Goal: Task Accomplishment & Management: Manage account settings

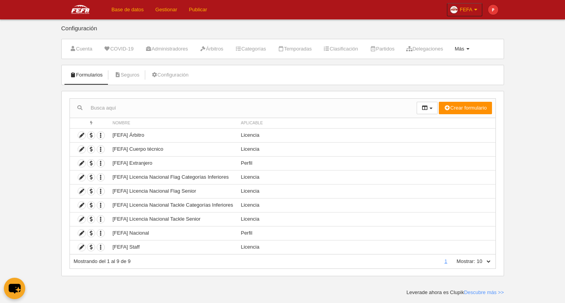
click at [474, 45] on link "Más Menú" at bounding box center [462, 49] width 23 height 12
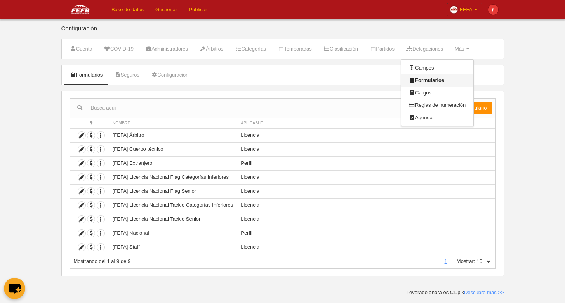
click at [460, 82] on link "Formularios" at bounding box center [437, 80] width 72 height 12
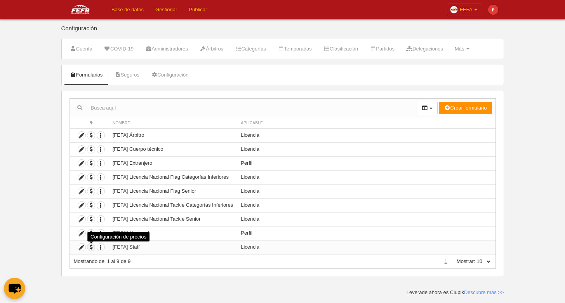
click at [92, 249] on span "button" at bounding box center [90, 247] width 7 height 7
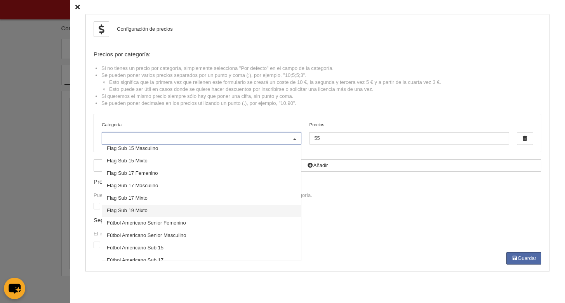
scroll to position [132, 0]
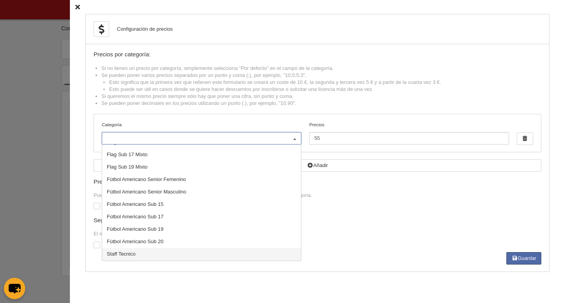
click at [123, 257] on span "Staff Tecnico" at bounding box center [121, 254] width 29 height 6
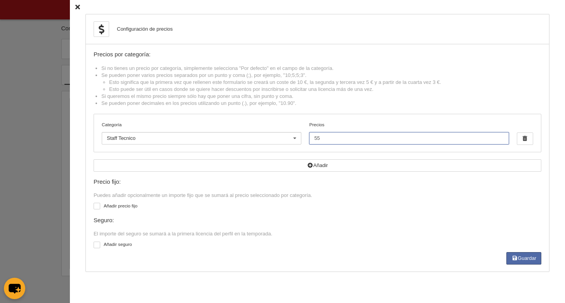
drag, startPoint x: 330, startPoint y: 143, endPoint x: 307, endPoint y: 138, distance: 23.1
click at [309, 138] on input "55" at bounding box center [409, 138] width 200 height 12
click at [94, 207] on div at bounding box center [97, 206] width 7 height 7
click at [94, 207] on input "checkbox" at bounding box center [96, 207] width 5 height 5
checkbox input "true"
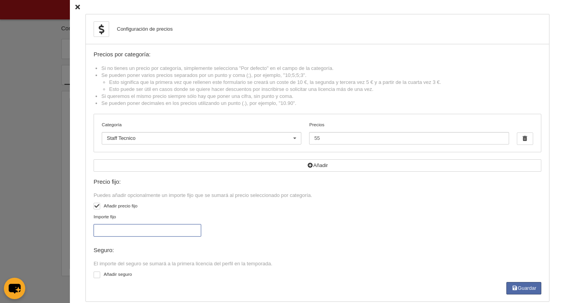
click at [112, 235] on input "Importe fijo" at bounding box center [148, 230] width 108 height 12
click at [75, 7] on icon at bounding box center [77, 7] width 5 height 5
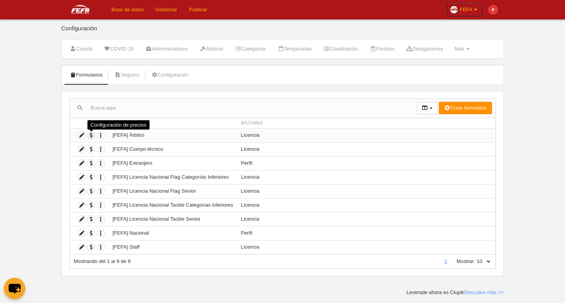
click at [90, 136] on span "button" at bounding box center [90, 135] width 7 height 7
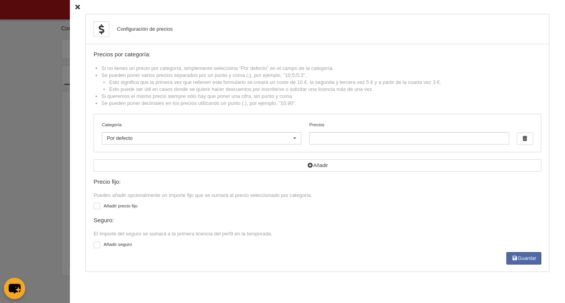
click at [340, 209] on label "Añadir precio fijo" at bounding box center [318, 206] width 448 height 9
click at [99, 209] on input "checkbox" at bounding box center [96, 207] width 5 height 5
checkbox input "true"
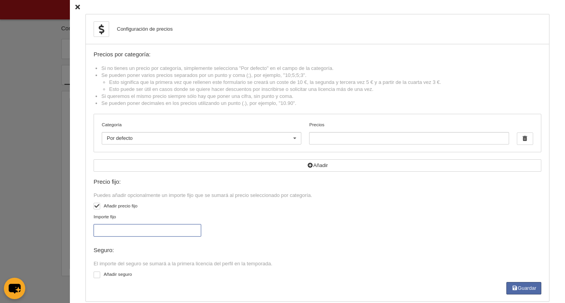
click at [127, 236] on input "Importe fijo" at bounding box center [148, 230] width 108 height 12
type input "40"
click at [70, 9] on div "Configuración de precios Precios por categoría: Si no tienes un precio por cate…" at bounding box center [317, 158] width 495 height 316
click at [75, 8] on icon at bounding box center [77, 7] width 5 height 5
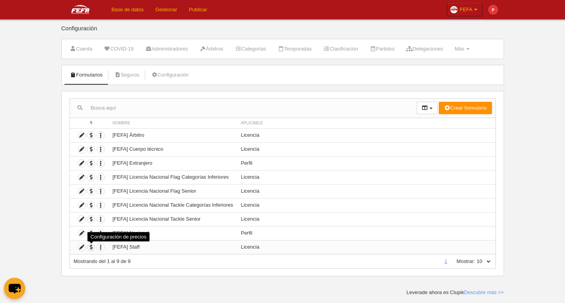
click at [90, 248] on span "button" at bounding box center [90, 247] width 7 height 7
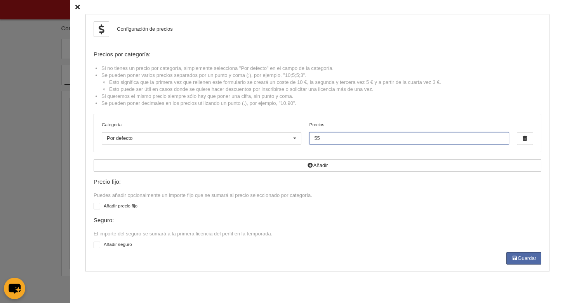
drag, startPoint x: 329, startPoint y: 139, endPoint x: 308, endPoint y: 141, distance: 20.7
click at [309, 141] on input "55" at bounding box center [409, 138] width 200 height 12
click at [94, 209] on label at bounding box center [99, 205] width 10 height 7
click at [94, 209] on input "checkbox" at bounding box center [96, 207] width 5 height 5
checkbox input "true"
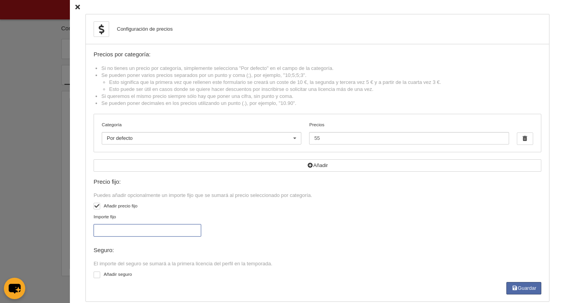
click at [114, 237] on input "Importe fijo" at bounding box center [148, 230] width 108 height 12
type input "30"
drag, startPoint x: 344, startPoint y: 141, endPoint x: 297, endPoint y: 142, distance: 47.0
click at [309, 142] on input "55" at bounding box center [409, 138] width 200 height 12
type input "48"
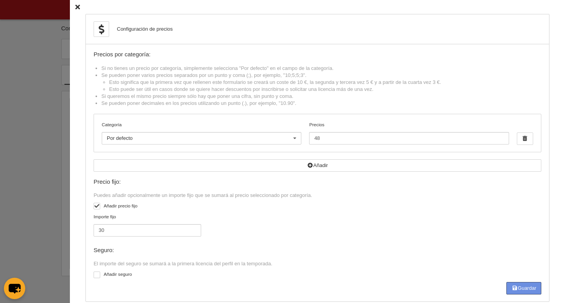
click at [517, 290] on button "Guardar" at bounding box center [524, 288] width 35 height 12
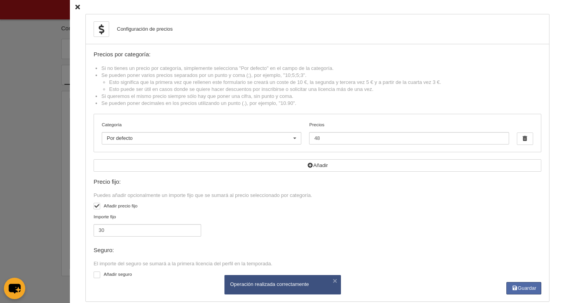
click at [75, 7] on icon at bounding box center [77, 7] width 5 height 5
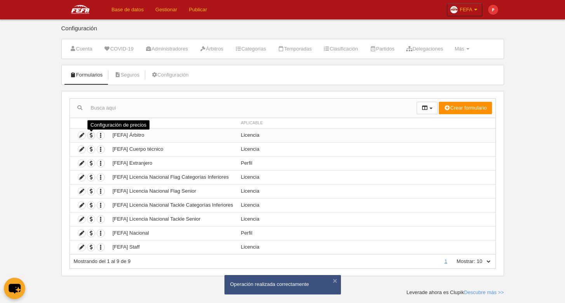
click at [91, 137] on span "button" at bounding box center [90, 135] width 7 height 7
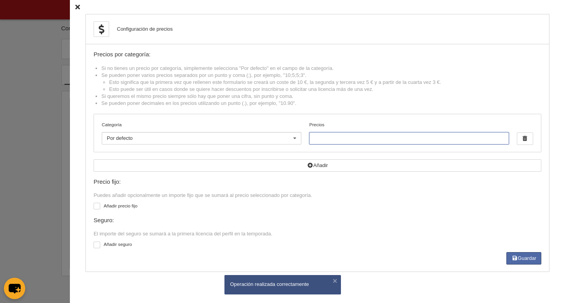
click at [334, 142] on input "Precios" at bounding box center [409, 138] width 200 height 12
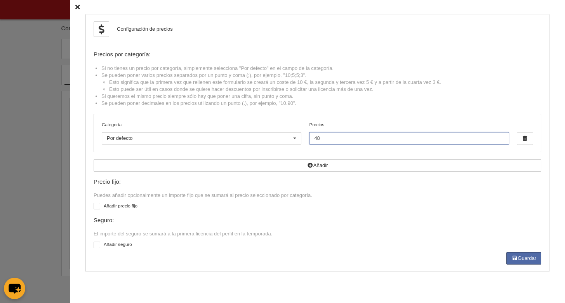
type input "48"
click at [94, 209] on div at bounding box center [97, 206] width 7 height 7
click at [94, 209] on input "checkbox" at bounding box center [96, 207] width 5 height 5
checkbox input "true"
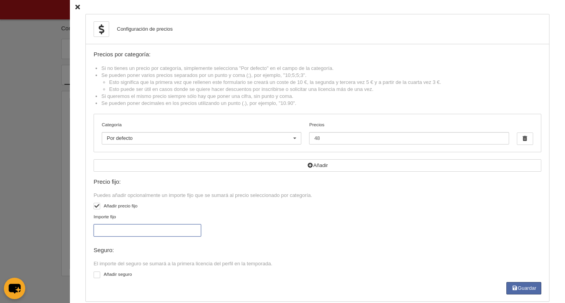
click at [127, 228] on input "Importe fijo" at bounding box center [148, 230] width 108 height 12
type input "30"
click at [523, 288] on button "Guardar" at bounding box center [524, 288] width 35 height 12
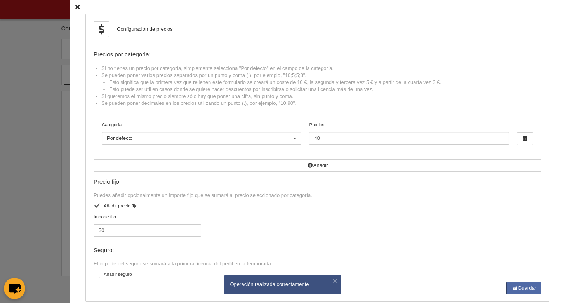
click at [75, 8] on icon at bounding box center [77, 7] width 5 height 5
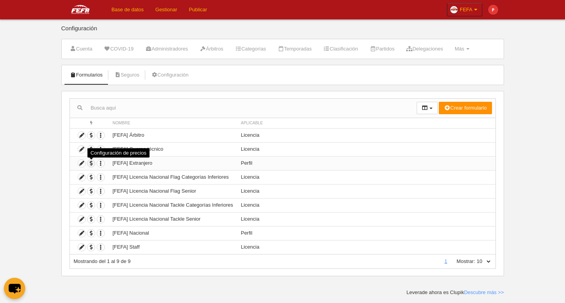
click at [94, 166] on span "button" at bounding box center [90, 163] width 7 height 7
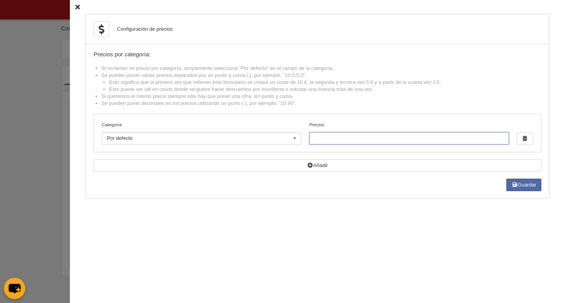
click at [345, 145] on input "Precios" at bounding box center [409, 138] width 200 height 12
drag, startPoint x: 71, startPoint y: 7, endPoint x: 73, endPoint y: 15, distance: 8.0
click at [75, 7] on icon at bounding box center [77, 7] width 5 height 5
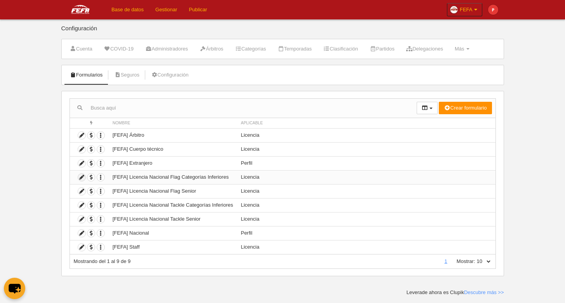
click at [83, 178] on icon at bounding box center [81, 177] width 7 height 7
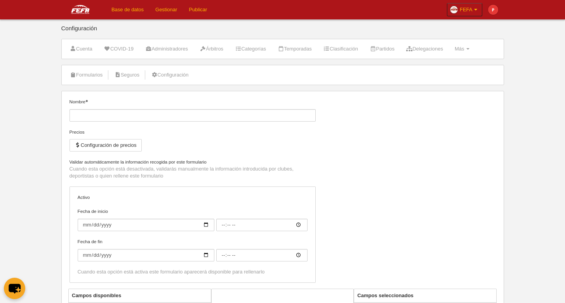
type input "[FEFA] Licencia Nacional Flag Categorías Inferiores"
checkbox input "true"
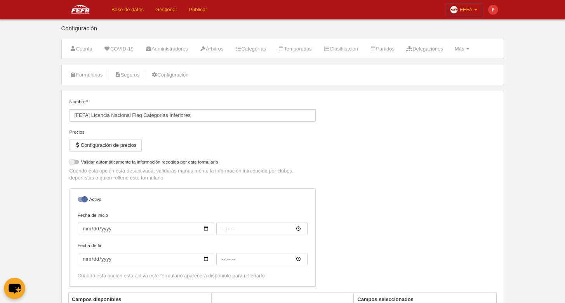
select select "selected"
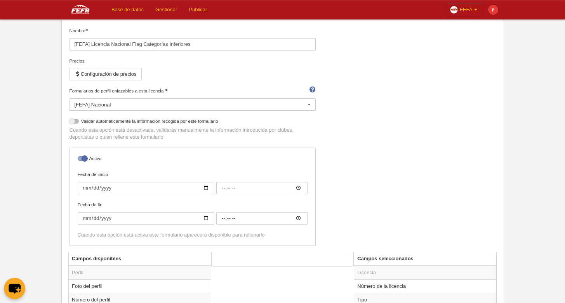
scroll to position [112, 0]
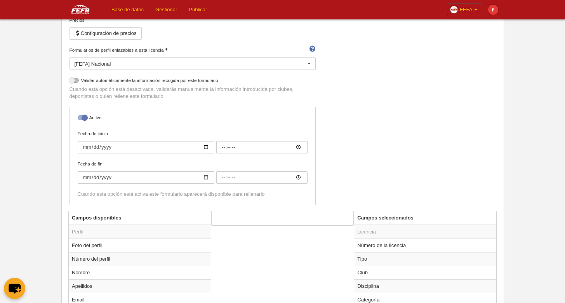
click at [81, 118] on div at bounding box center [82, 117] width 9 height 5
click at [81, 118] on input "checkbox" at bounding box center [80, 119] width 5 height 5
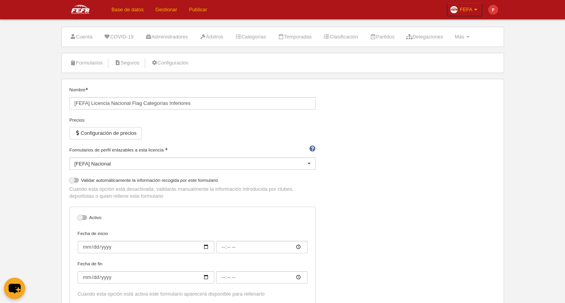
scroll to position [0, 0]
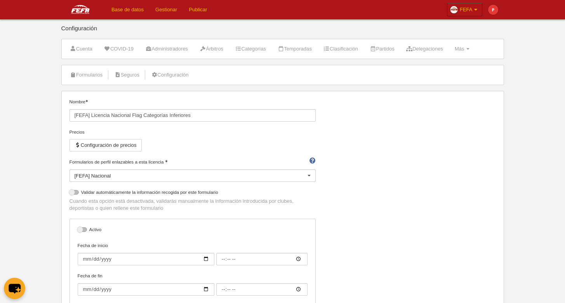
click at [87, 231] on label at bounding box center [84, 229] width 12 height 7
click at [83, 231] on input "checkbox" at bounding box center [80, 231] width 5 height 5
click at [87, 230] on div at bounding box center [82, 229] width 9 height 5
click at [83, 230] on input "checkbox" at bounding box center [80, 231] width 5 height 5
click at [86, 228] on div at bounding box center [82, 229] width 9 height 5
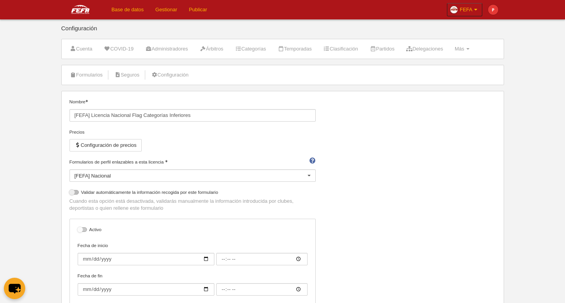
click at [83, 229] on input "checkbox" at bounding box center [80, 231] width 5 height 5
checkbox input "true"
click at [115, 150] on button "Configuración de precios" at bounding box center [106, 145] width 72 height 12
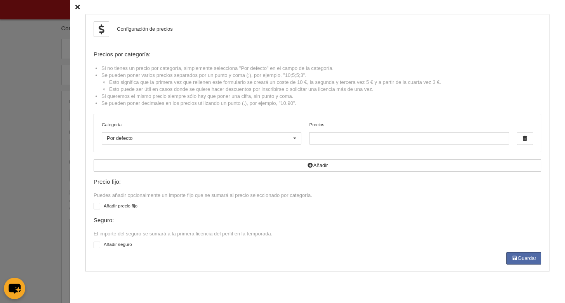
drag, startPoint x: 361, startPoint y: 7, endPoint x: 276, endPoint y: 7, distance: 85.1
click at [276, 7] on div "Configuración de precios Precios por categoría: Si no tienes un precio por cate…" at bounding box center [317, 151] width 495 height 303
click at [356, 144] on input "Precios" at bounding box center [409, 138] width 200 height 12
type input "42"
click at [94, 209] on div at bounding box center [97, 206] width 7 height 7
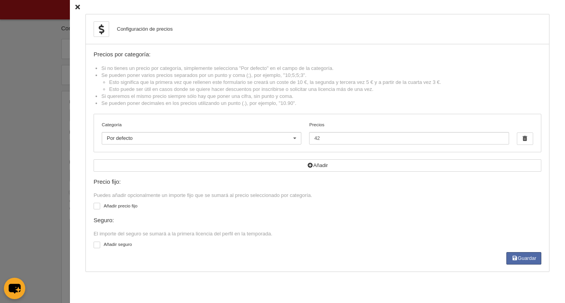
click at [94, 209] on input "checkbox" at bounding box center [96, 207] width 5 height 5
checkbox input "true"
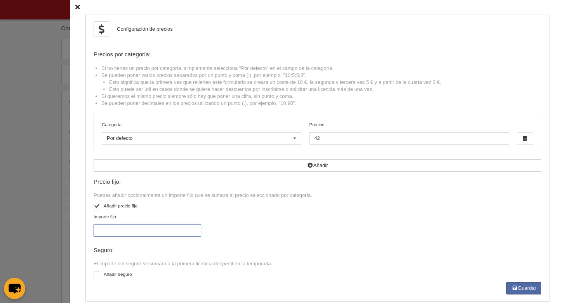
click at [150, 237] on input "Importe fijo" at bounding box center [148, 230] width 108 height 12
type input "30"
click at [519, 289] on button "Guardar" at bounding box center [524, 288] width 35 height 12
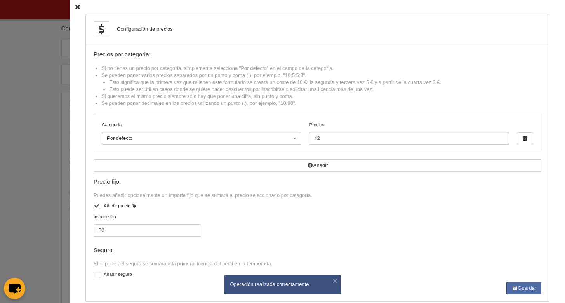
click at [74, 5] on div "Configuración de precios Precios por categoría: Si no tienes un precio por cate…" at bounding box center [317, 158] width 495 height 316
click at [75, 6] on icon at bounding box center [77, 7] width 5 height 5
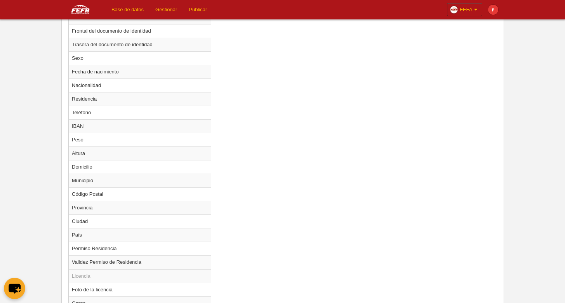
scroll to position [515, 0]
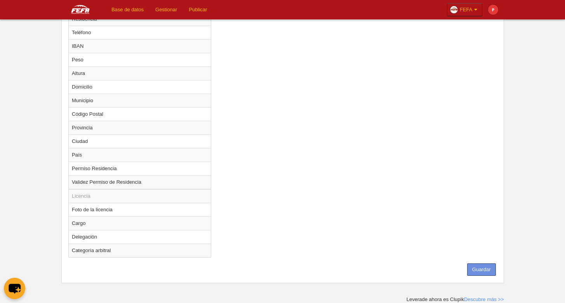
click at [494, 272] on button "Guardar" at bounding box center [481, 269] width 29 height 12
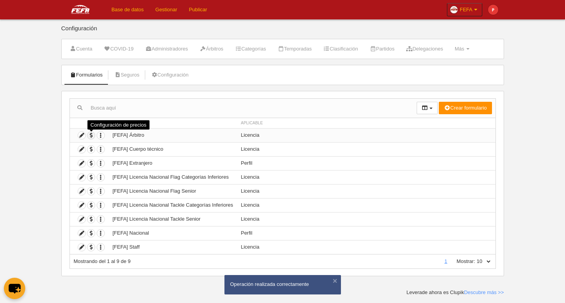
click at [90, 135] on span "button" at bounding box center [90, 135] width 7 height 7
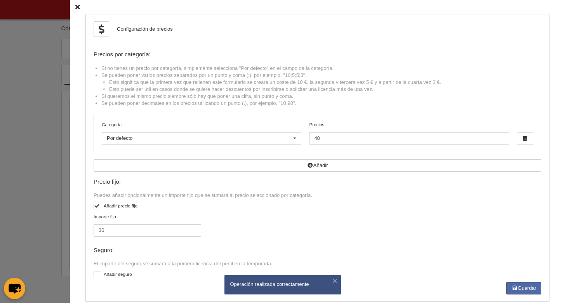
scroll to position [15, 0]
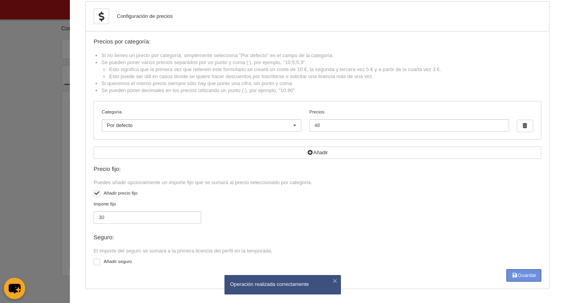
click at [528, 272] on button "Guardar" at bounding box center [524, 275] width 35 height 12
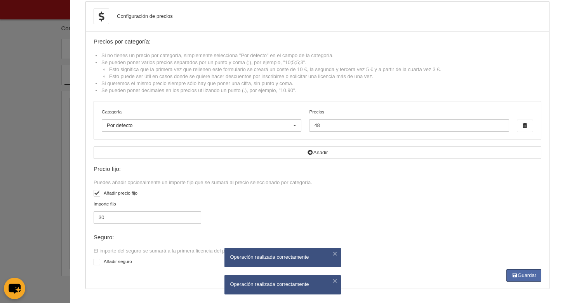
scroll to position [0, 0]
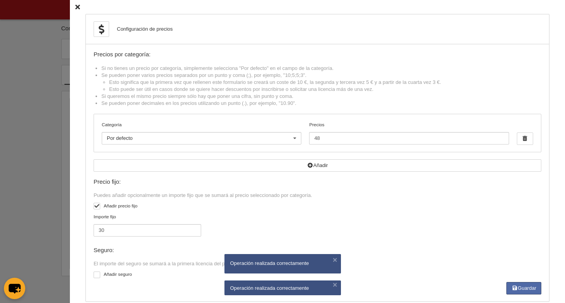
click at [75, 9] on icon at bounding box center [77, 7] width 5 height 5
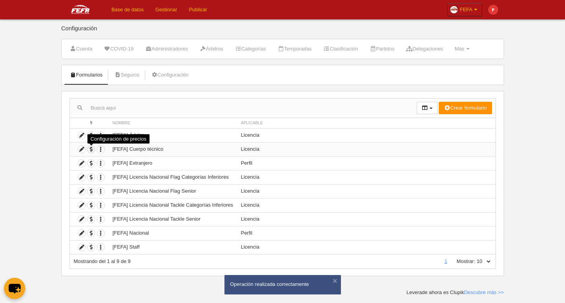
click at [91, 151] on span "button" at bounding box center [90, 149] width 7 height 7
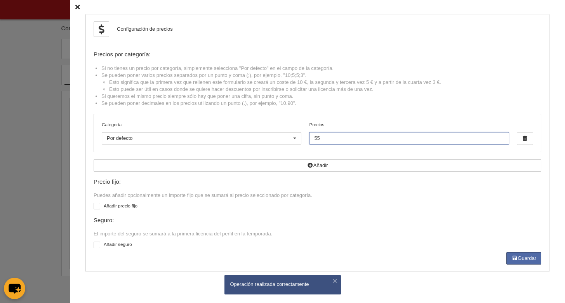
drag, startPoint x: 326, startPoint y: 141, endPoint x: 293, endPoint y: 142, distance: 32.6
click at [309, 142] on input "55" at bounding box center [409, 138] width 200 height 12
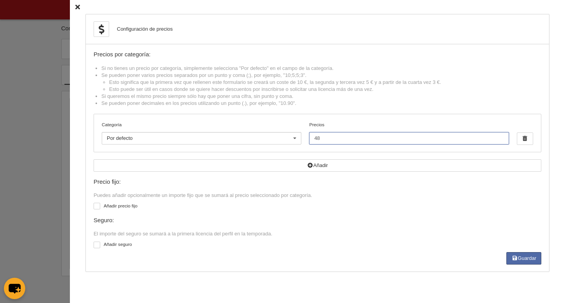
type input "48"
click at [94, 209] on div at bounding box center [97, 206] width 7 height 7
click at [94, 209] on input "checkbox" at bounding box center [96, 207] width 5 height 5
checkbox input "true"
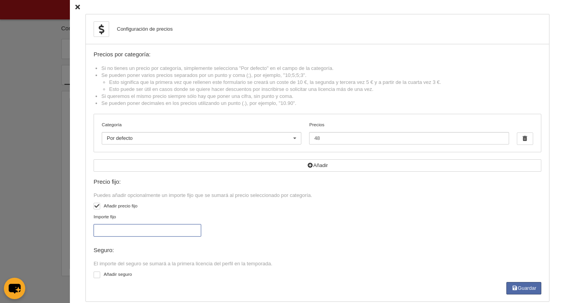
click at [122, 233] on input "Importe fijo" at bounding box center [148, 230] width 108 height 12
type input "30"
click at [521, 293] on button "Guardar" at bounding box center [524, 288] width 35 height 12
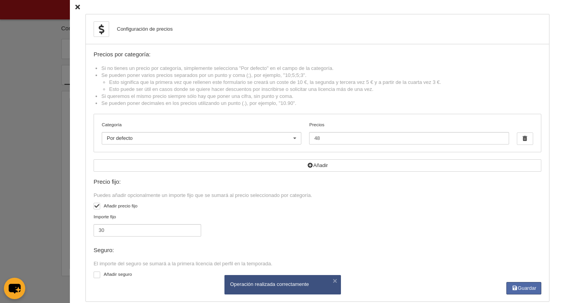
click at [75, 7] on icon at bounding box center [77, 7] width 5 height 5
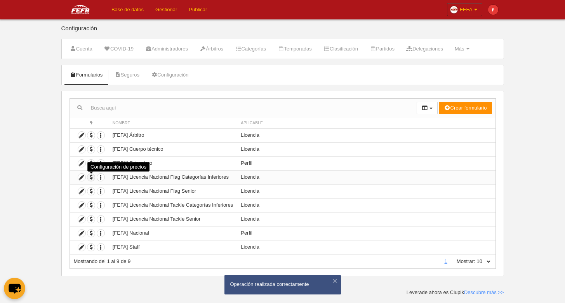
click at [92, 178] on span "button" at bounding box center [90, 177] width 7 height 7
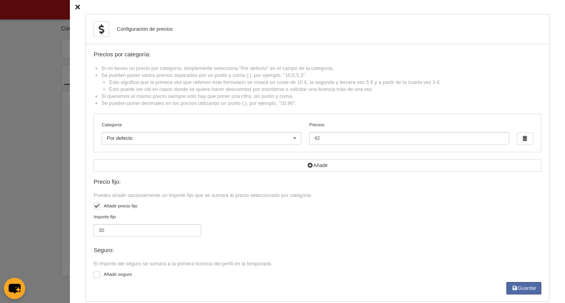
click at [75, 8] on icon at bounding box center [77, 7] width 5 height 5
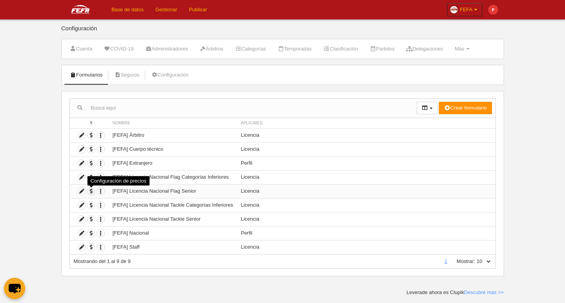
click at [94, 193] on span "button" at bounding box center [90, 191] width 7 height 7
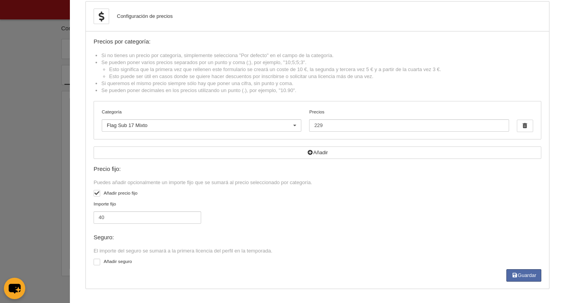
click at [166, 131] on div "Flag Sub 17 Mixto" at bounding box center [202, 125] width 200 height 12
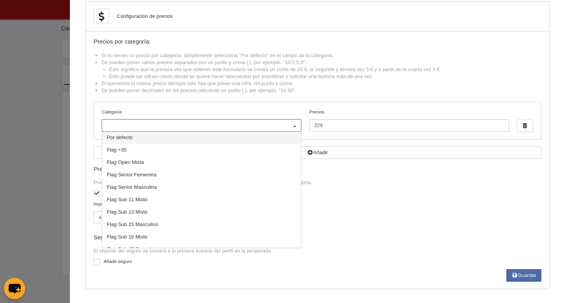
click at [142, 125] on input "Categoría" at bounding box center [198, 125] width 182 height 7
click at [139, 141] on span "Por defecto" at bounding box center [201, 138] width 199 height 12
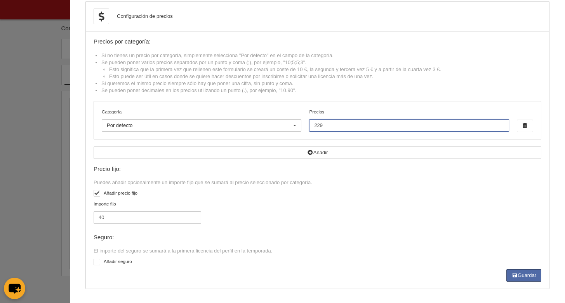
drag, startPoint x: 329, startPoint y: 128, endPoint x: 286, endPoint y: 124, distance: 42.5
click at [309, 124] on input "229" at bounding box center [409, 125] width 200 height 12
drag, startPoint x: 329, startPoint y: 126, endPoint x: 278, endPoint y: 122, distance: 50.7
click at [309, 122] on input "229" at bounding box center [409, 125] width 200 height 12
type input "235"
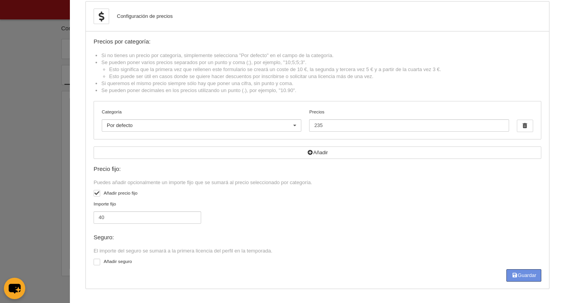
click at [512, 272] on button "Guardar" at bounding box center [524, 275] width 35 height 12
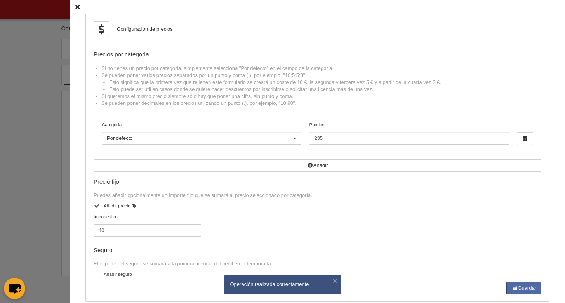
click at [74, 8] on div "Configuración de precios Precios por categoría: Si no tienes un precio por cate…" at bounding box center [317, 158] width 495 height 316
click at [75, 8] on icon at bounding box center [77, 7] width 5 height 5
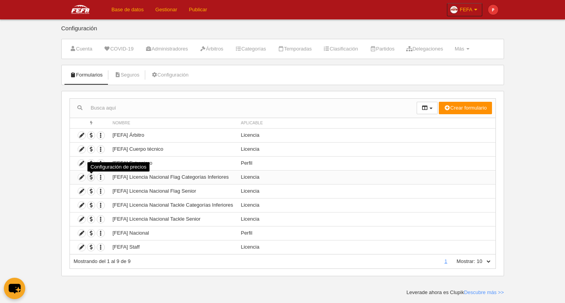
click at [91, 180] on span "button" at bounding box center [90, 177] width 7 height 7
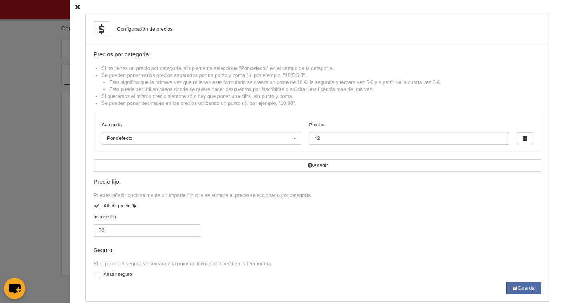
click at [75, 7] on icon at bounding box center [77, 7] width 5 height 5
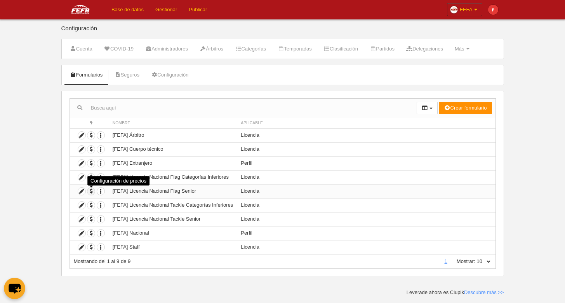
click at [90, 193] on span "button" at bounding box center [90, 191] width 7 height 7
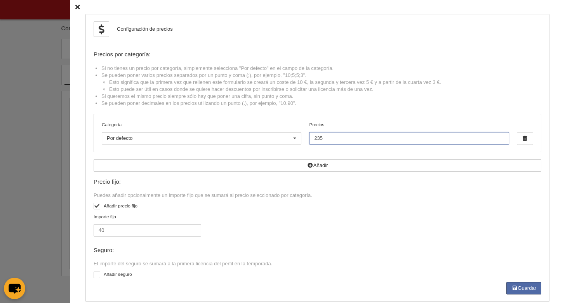
drag, startPoint x: 325, startPoint y: 141, endPoint x: 297, endPoint y: 136, distance: 28.4
click at [309, 136] on input "235" at bounding box center [409, 138] width 200 height 12
type input "72"
click at [523, 284] on button "Guardar" at bounding box center [524, 288] width 35 height 12
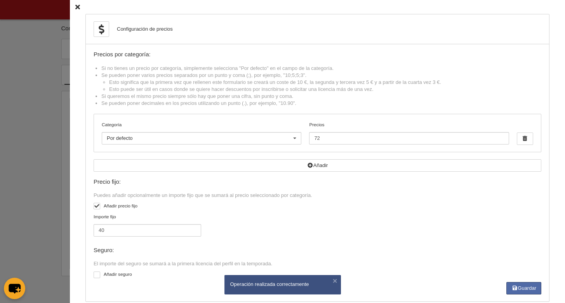
click at [70, 5] on div "Configuración de precios Precios por categoría: Si no tienes un precio por cate…" at bounding box center [317, 158] width 495 height 316
click at [75, 7] on icon at bounding box center [77, 7] width 5 height 5
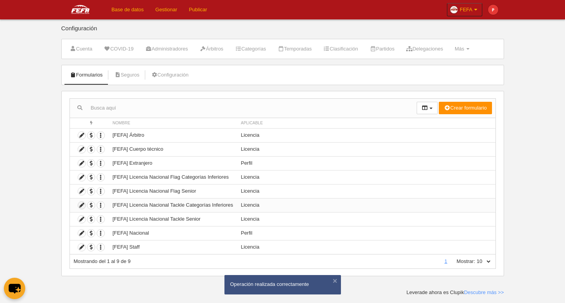
click at [82, 205] on icon at bounding box center [81, 205] width 7 height 7
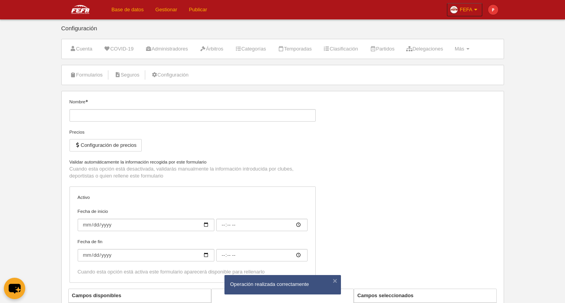
type input "[FEFA] Licencia Nacional Tackle Categorías Inferiores"
checkbox input "true"
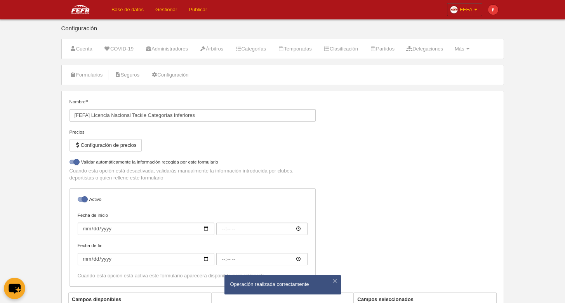
select select "selected"
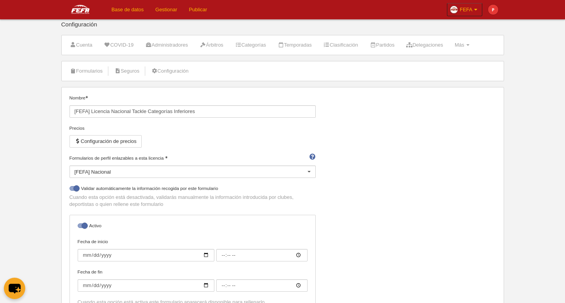
scroll to position [6, 0]
click at [124, 136] on button "Configuración de precios" at bounding box center [106, 139] width 72 height 12
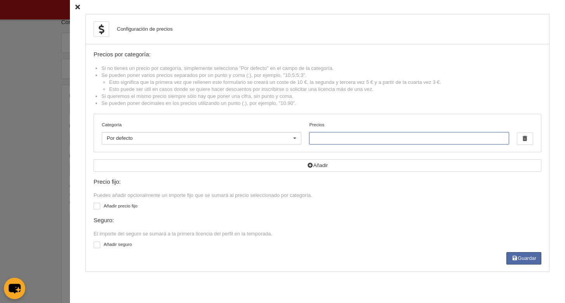
click at [339, 144] on input "Precios" at bounding box center [409, 138] width 200 height 12
type input "72"
drag, startPoint x: 99, startPoint y: 205, endPoint x: 93, endPoint y: 206, distance: 5.9
click at [98, 205] on div "Precio fijo: Puedes añadir opcionalmente un importe fijo que se sumará al preci…" at bounding box center [318, 216] width 448 height 74
click at [94, 207] on div at bounding box center [97, 206] width 7 height 7
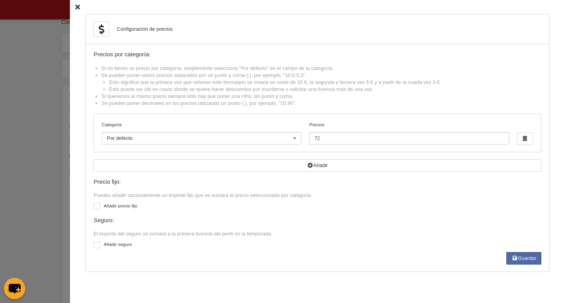
click at [94, 207] on input "checkbox" at bounding box center [96, 207] width 5 height 5
checkbox input "true"
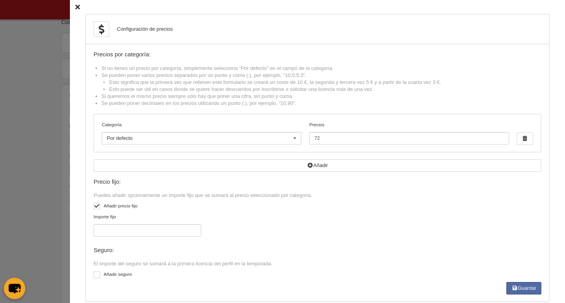
drag, startPoint x: 110, startPoint y: 225, endPoint x: 110, endPoint y: 229, distance: 3.9
click at [110, 226] on label "Importe fijo" at bounding box center [148, 224] width 108 height 23
click at [110, 230] on input "Importe fijo" at bounding box center [148, 230] width 108 height 12
type input "7"
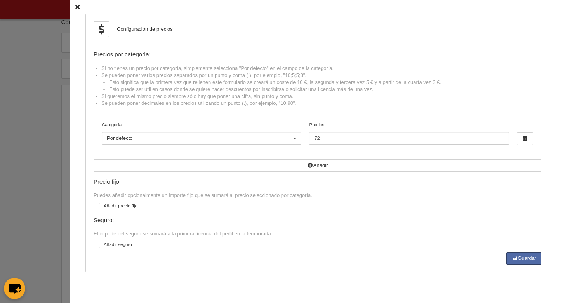
click at [97, 209] on label at bounding box center [99, 205] width 10 height 7
click at [97, 210] on input "checkbox" at bounding box center [96, 207] width 5 height 5
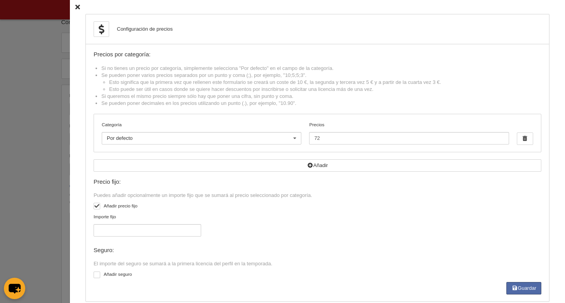
drag, startPoint x: 96, startPoint y: 211, endPoint x: 111, endPoint y: 237, distance: 30.7
click at [95, 209] on label at bounding box center [99, 205] width 10 height 7
click at [95, 210] on input "checkbox" at bounding box center [96, 207] width 5 height 5
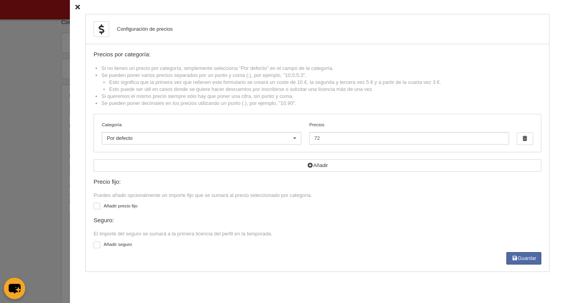
drag, startPoint x: 90, startPoint y: 208, endPoint x: 106, endPoint y: 229, distance: 26.3
click at [94, 209] on div at bounding box center [97, 206] width 7 height 7
click at [94, 209] on label at bounding box center [99, 205] width 10 height 7
click at [94, 209] on input "checkbox" at bounding box center [96, 207] width 5 height 5
checkbox input "true"
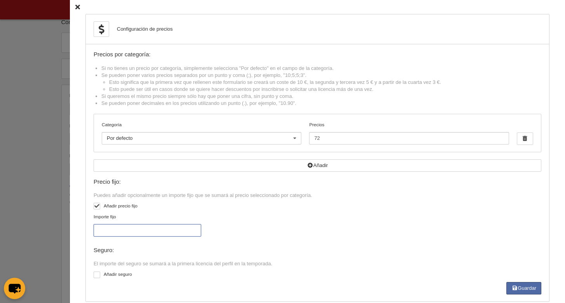
click at [103, 236] on input "Importe fijo" at bounding box center [148, 230] width 108 height 12
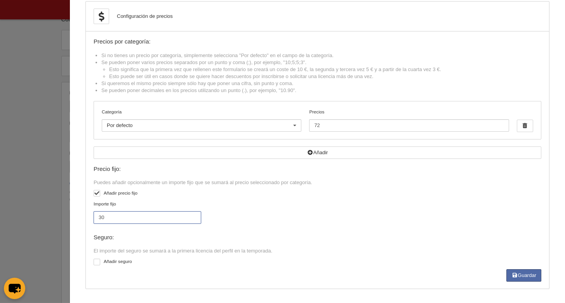
scroll to position [12, 0]
type input "30"
click at [512, 277] on button "Guardar" at bounding box center [524, 275] width 35 height 12
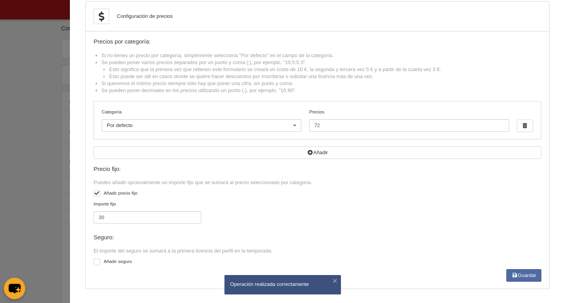
scroll to position [0, 0]
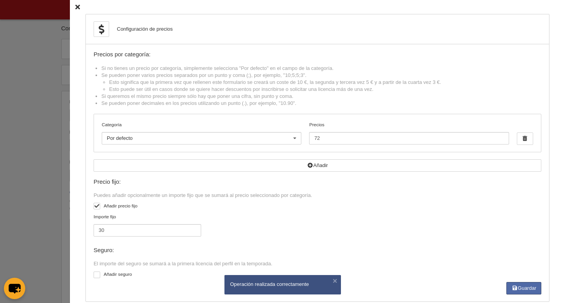
click at [75, 8] on icon at bounding box center [77, 7] width 5 height 5
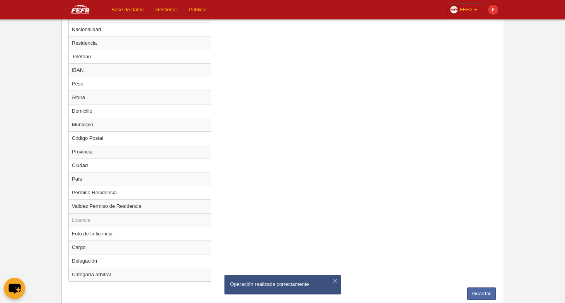
scroll to position [515, 0]
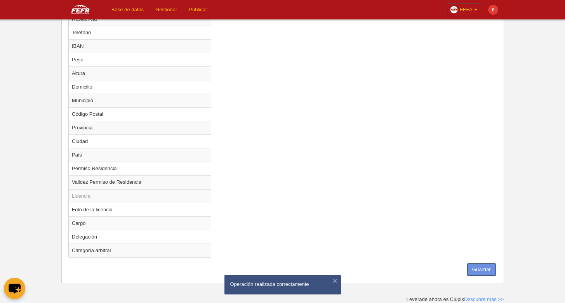
click at [488, 270] on button "Guardar" at bounding box center [481, 269] width 29 height 12
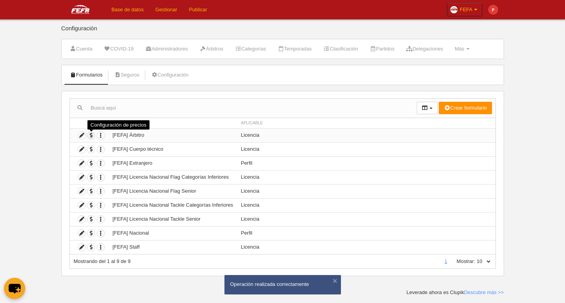
click at [95, 136] on span "button" at bounding box center [90, 135] width 7 height 7
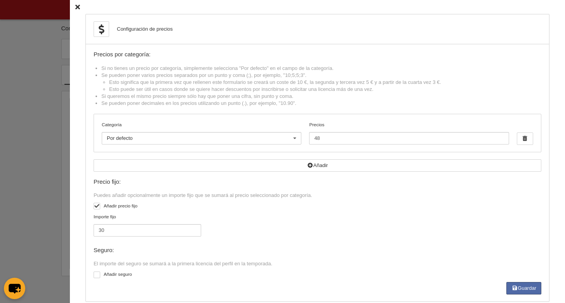
click at [75, 5] on icon at bounding box center [77, 7] width 5 height 5
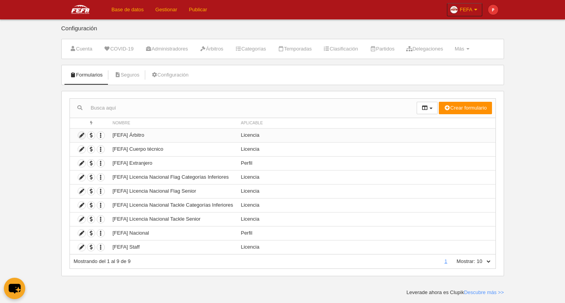
click at [81, 135] on icon at bounding box center [81, 135] width 7 height 7
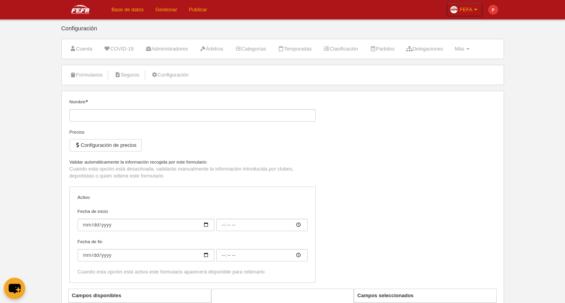
type input "[FEFA] Árbitro"
checkbox input "true"
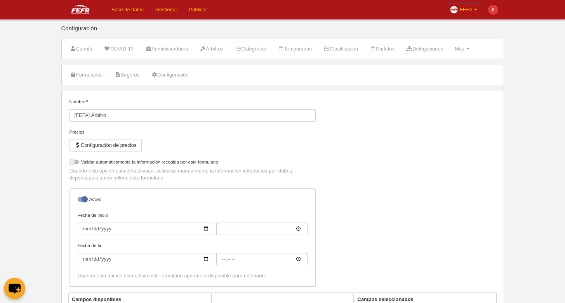
select select "selected"
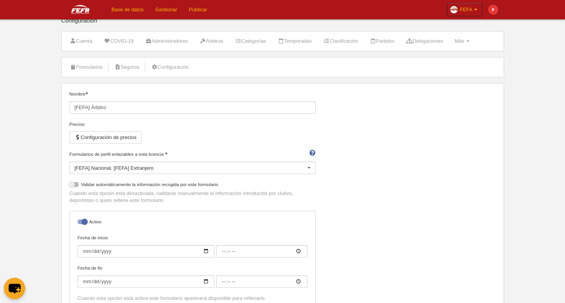
scroll to position [12, 0]
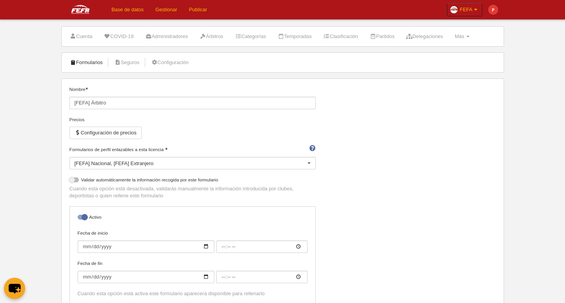
click at [93, 60] on link "Formularios" at bounding box center [87, 63] width 42 height 12
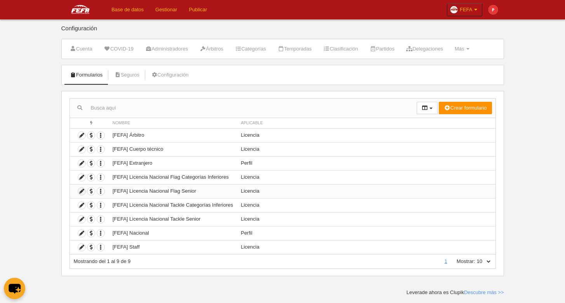
click at [85, 192] on icon at bounding box center [81, 191] width 7 height 7
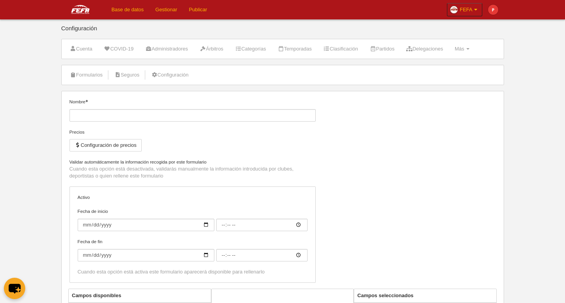
type input "[FEFA] Licencia Nacional Flag Senior"
checkbox input "true"
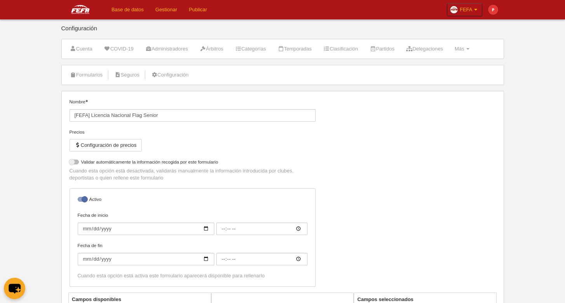
select select "selected"
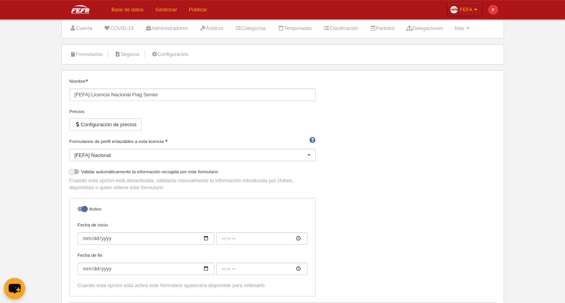
scroll to position [19, 0]
click at [94, 123] on button "Configuración de precios" at bounding box center [106, 126] width 72 height 12
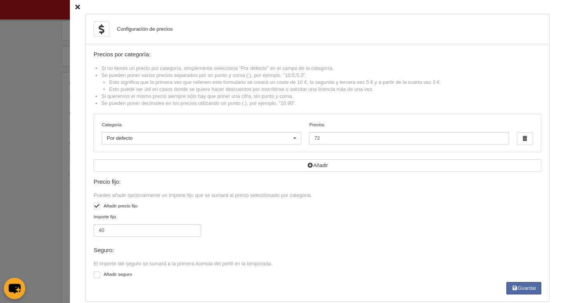
click at [75, 7] on icon at bounding box center [77, 7] width 5 height 5
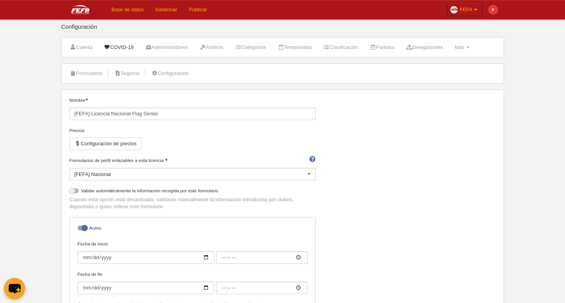
scroll to position [0, 0]
click at [85, 78] on link "Formularios" at bounding box center [87, 75] width 42 height 12
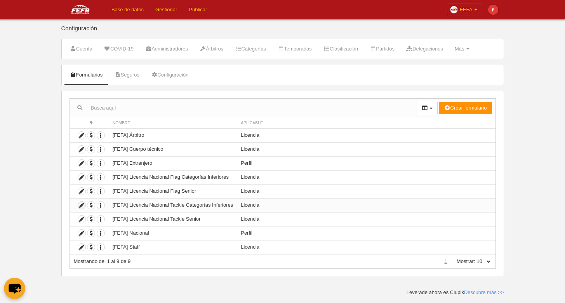
click at [85, 207] on icon at bounding box center [81, 205] width 7 height 7
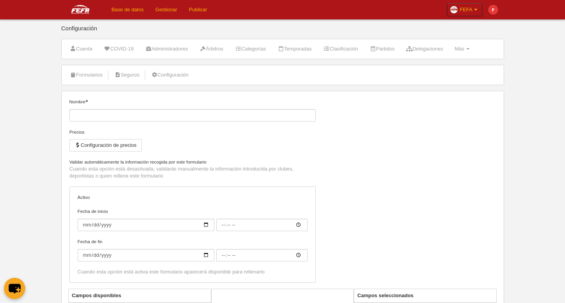
type input "[FEFA] Licencia Nacional Tackle Categorías Inferiores"
checkbox input "true"
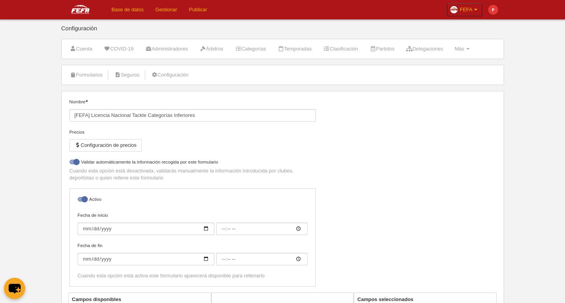
select select "selected"
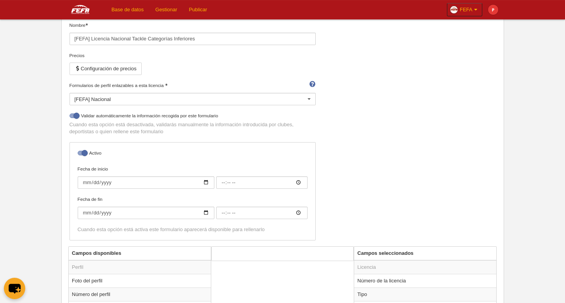
scroll to position [75, 0]
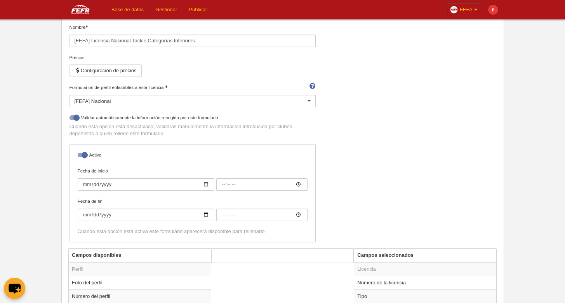
click at [74, 122] on label "Validar automáticamente la información recogida por este formulario" at bounding box center [193, 118] width 246 height 9
click at [74, 122] on input "checkbox" at bounding box center [72, 119] width 5 height 5
checkbox input "false"
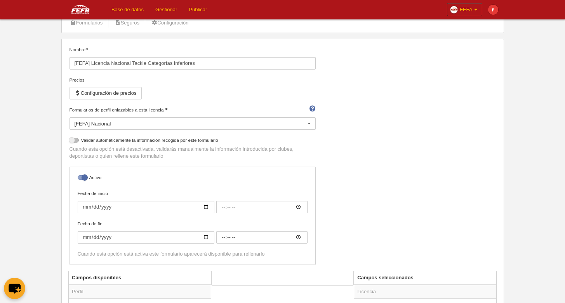
scroll to position [37, 0]
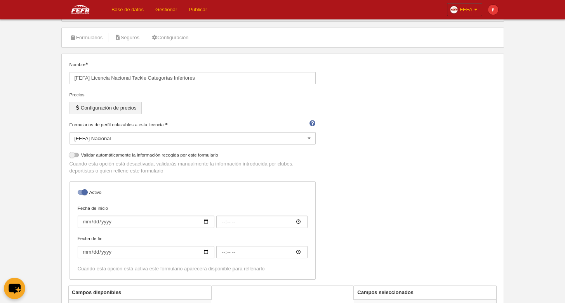
click at [134, 110] on button "Configuración de precios" at bounding box center [106, 108] width 72 height 12
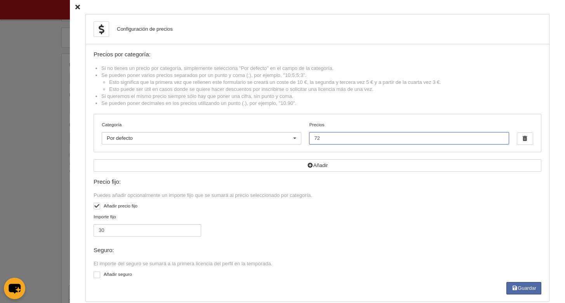
drag, startPoint x: 314, startPoint y: 138, endPoint x: 292, endPoint y: 135, distance: 22.4
click at [309, 135] on input "72" at bounding box center [409, 138] width 200 height 12
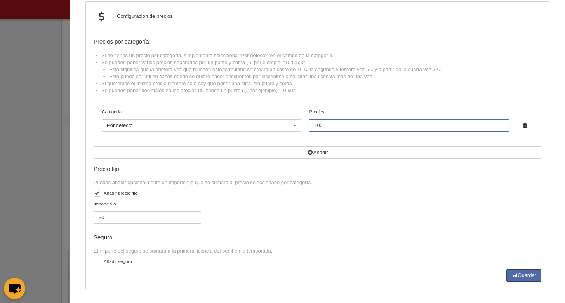
scroll to position [106, 0]
type input "103"
click at [520, 273] on button "Guardar" at bounding box center [524, 275] width 35 height 12
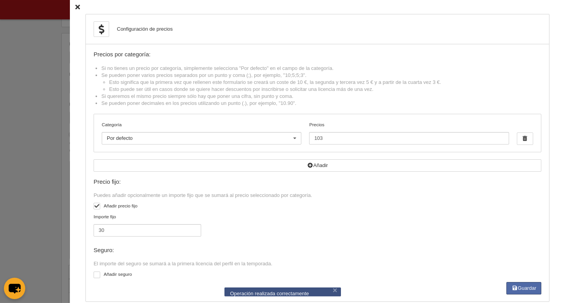
scroll to position [31, 0]
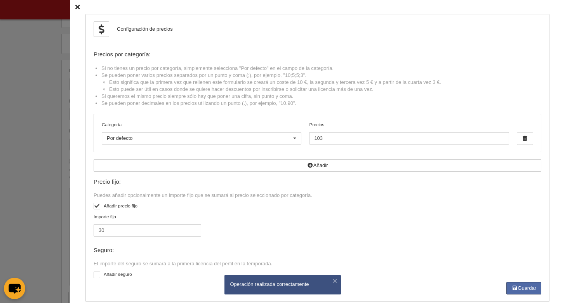
click at [75, 8] on div "Configuración de precios Precios por categoría: Si no tienes un precio por cate…" at bounding box center [317, 158] width 495 height 316
click at [75, 7] on icon at bounding box center [77, 7] width 5 height 5
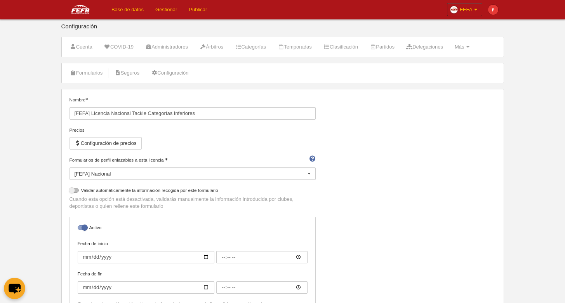
scroll to position [0, 0]
click at [92, 73] on link "Formularios" at bounding box center [87, 75] width 42 height 12
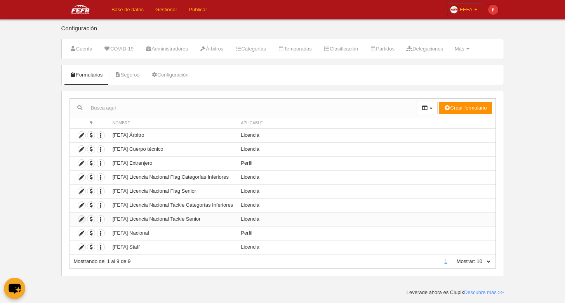
click at [84, 220] on icon at bounding box center [81, 219] width 7 height 7
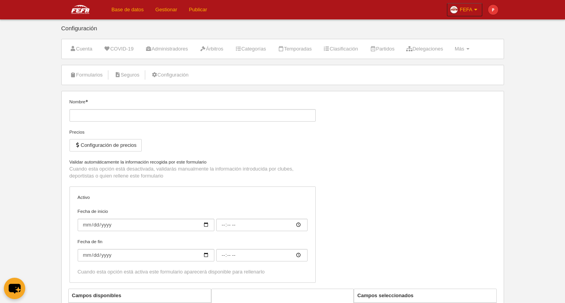
type input "[FEFA] Licencia Nacional Tackle Senior"
checkbox input "true"
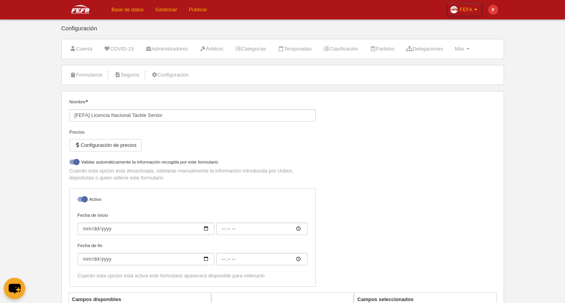
select select "selected"
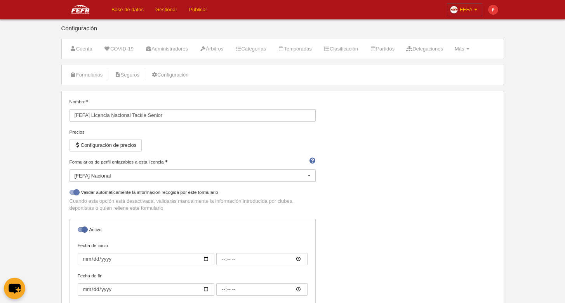
click at [70, 192] on div at bounding box center [74, 192] width 9 height 5
click at [70, 192] on input "checkbox" at bounding box center [72, 194] width 5 height 5
checkbox input "false"
click at [113, 137] on div "Precios Configuración de precios" at bounding box center [193, 144] width 246 height 30
click at [115, 144] on button "Configuración de precios" at bounding box center [106, 145] width 72 height 12
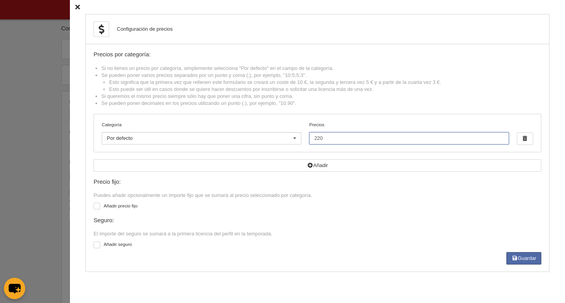
drag, startPoint x: 324, startPoint y: 140, endPoint x: 279, endPoint y: 138, distance: 45.5
click at [309, 138] on input "220" at bounding box center [409, 138] width 200 height 12
type input "235"
click at [94, 209] on div at bounding box center [97, 206] width 7 height 7
click at [94, 209] on input "checkbox" at bounding box center [96, 207] width 5 height 5
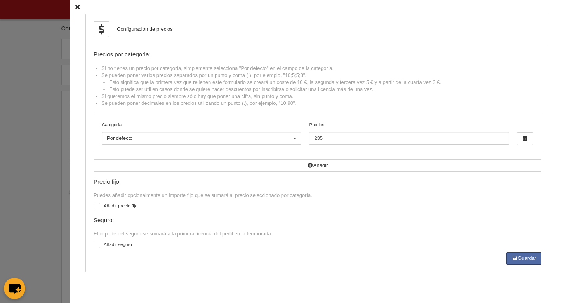
checkbox input "true"
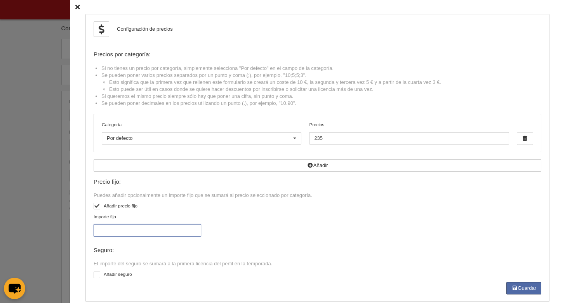
click at [131, 234] on input "Importe fijo" at bounding box center [148, 230] width 108 height 12
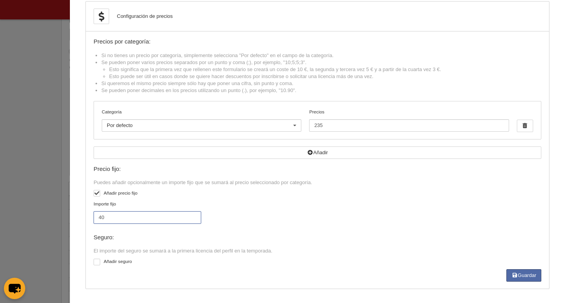
scroll to position [143, 0]
type input "40"
click at [513, 275] on button "Guardar" at bounding box center [524, 275] width 35 height 12
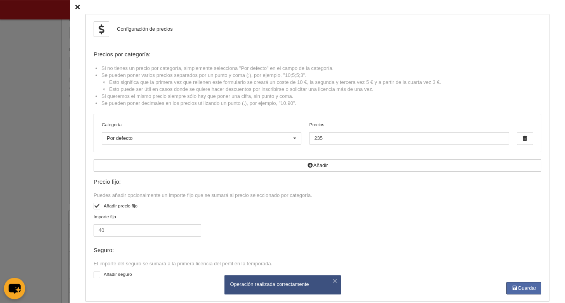
scroll to position [99, 0]
click at [75, 7] on icon at bounding box center [77, 7] width 5 height 5
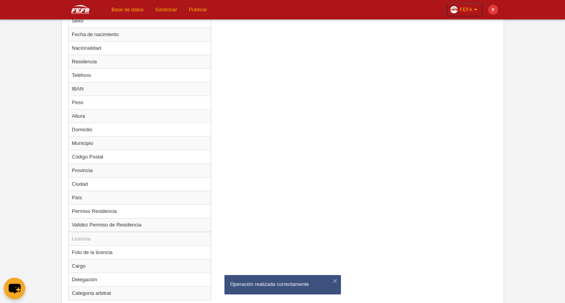
scroll to position [515, 0]
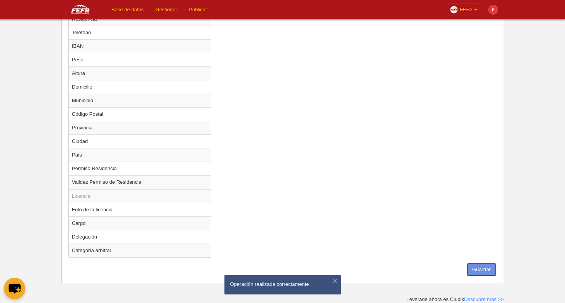
click at [478, 265] on button "Guardar" at bounding box center [481, 269] width 29 height 12
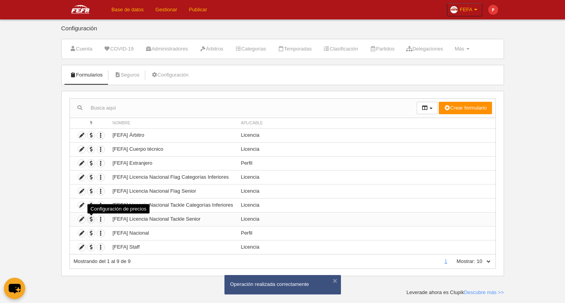
click at [90, 218] on span "button" at bounding box center [90, 219] width 7 height 7
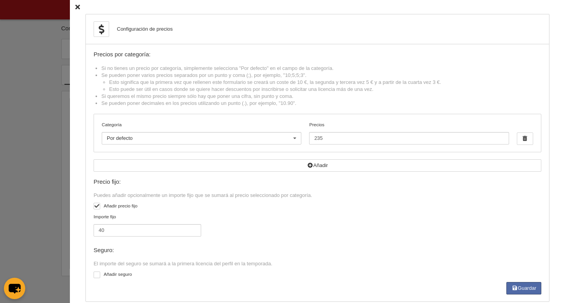
click at [75, 9] on icon at bounding box center [77, 7] width 5 height 5
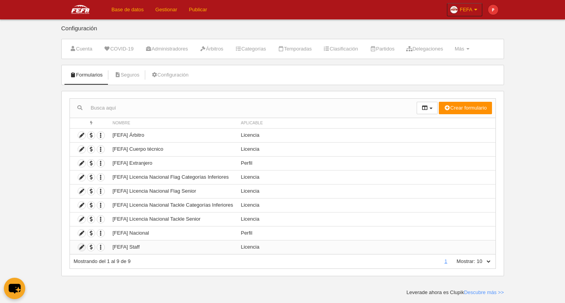
click at [80, 248] on icon at bounding box center [81, 247] width 7 height 7
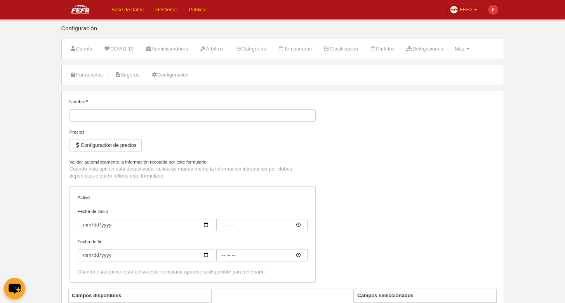
type input "[FEFA] Staff"
checkbox input "true"
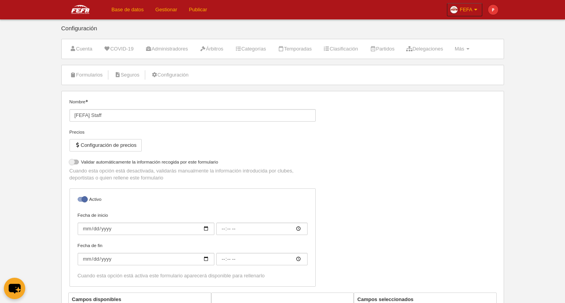
select select "selected"
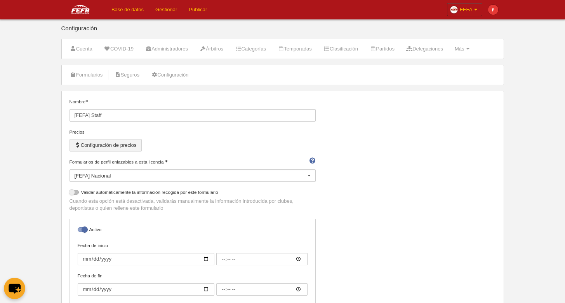
click at [100, 147] on button "Configuración de precios" at bounding box center [106, 145] width 72 height 12
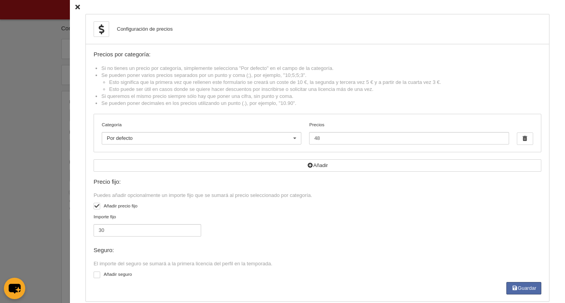
click at [75, 5] on icon at bounding box center [77, 7] width 5 height 5
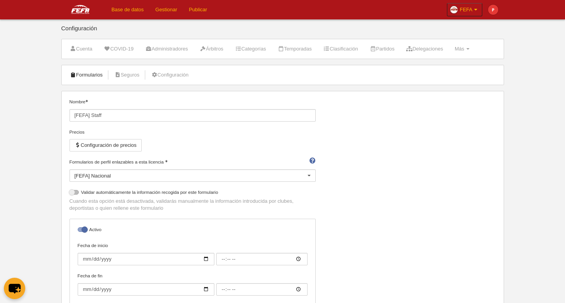
click at [85, 75] on link "Formularios" at bounding box center [87, 75] width 42 height 12
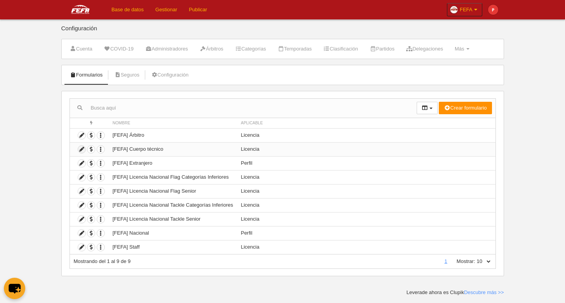
click at [83, 152] on icon at bounding box center [81, 149] width 7 height 7
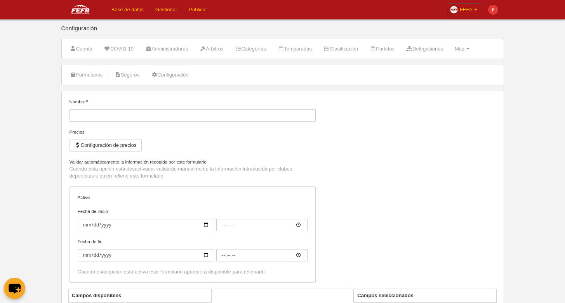
type input "[FEFA] Cuerpo técnico"
checkbox input "true"
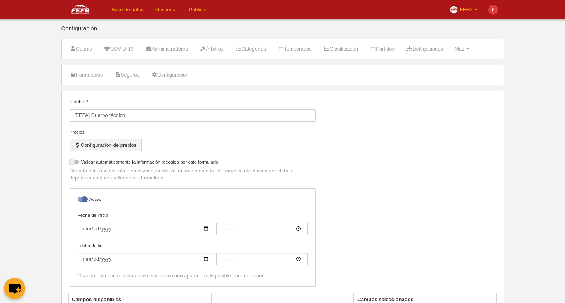
select select "selected"
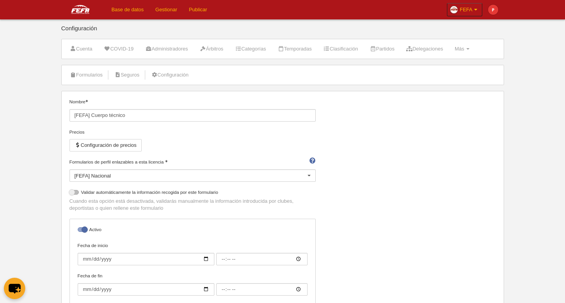
click at [86, 152] on div "Precios Configuración de precios" at bounding box center [193, 144] width 246 height 30
click at [88, 149] on button "Configuración de precios" at bounding box center [106, 145] width 72 height 12
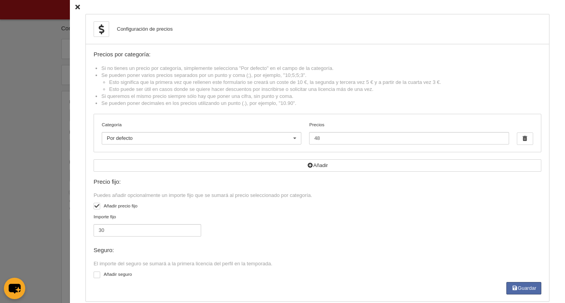
click at [75, 5] on icon at bounding box center [77, 7] width 5 height 5
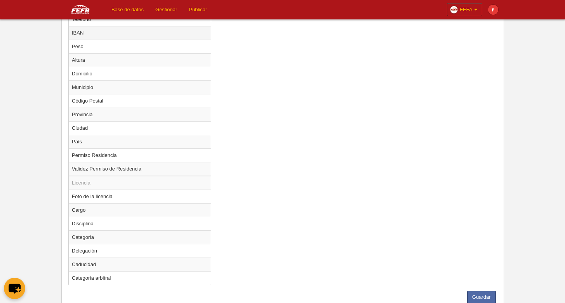
scroll to position [556, 0]
